Goal: Navigation & Orientation: Find specific page/section

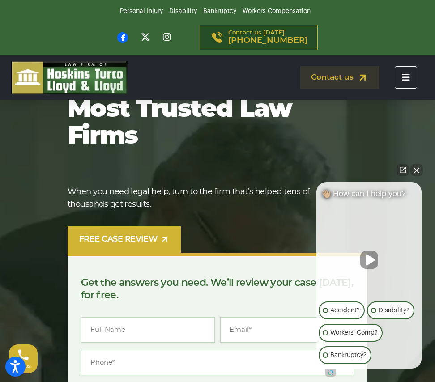
scroll to position [179, 0]
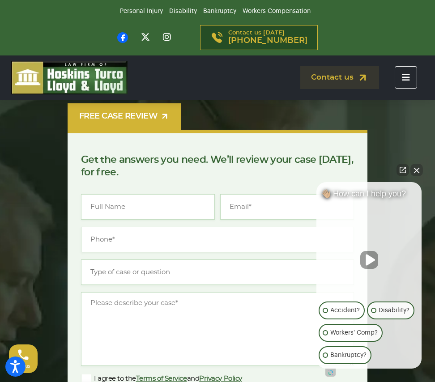
click at [419, 172] on button "Close Intaker Chat Widget" at bounding box center [416, 170] width 13 height 13
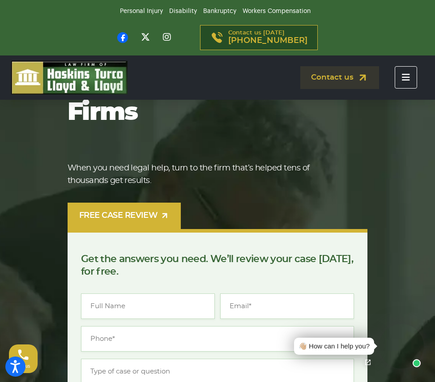
scroll to position [0, 0]
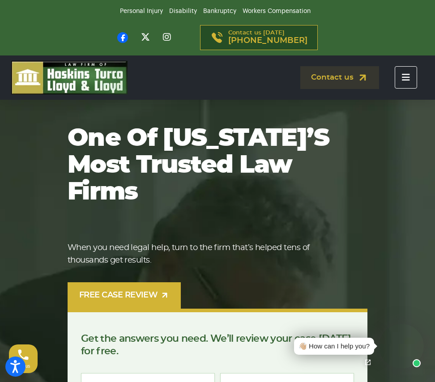
click at [415, 73] on button "Toggle navigation" at bounding box center [405, 77] width 22 height 22
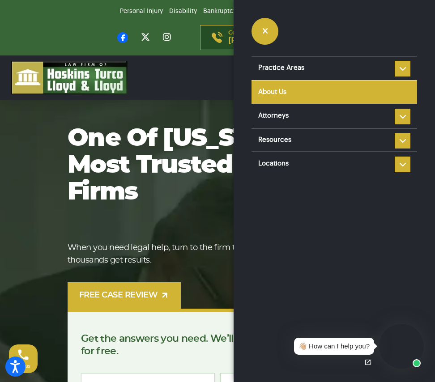
click at [331, 95] on link "About Us" at bounding box center [333, 93] width 165 height 24
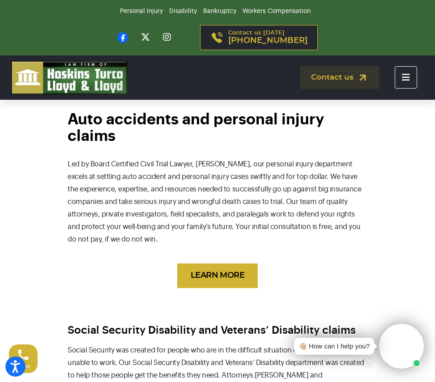
scroll to position [671, 0]
